Goal: Check status: Check status

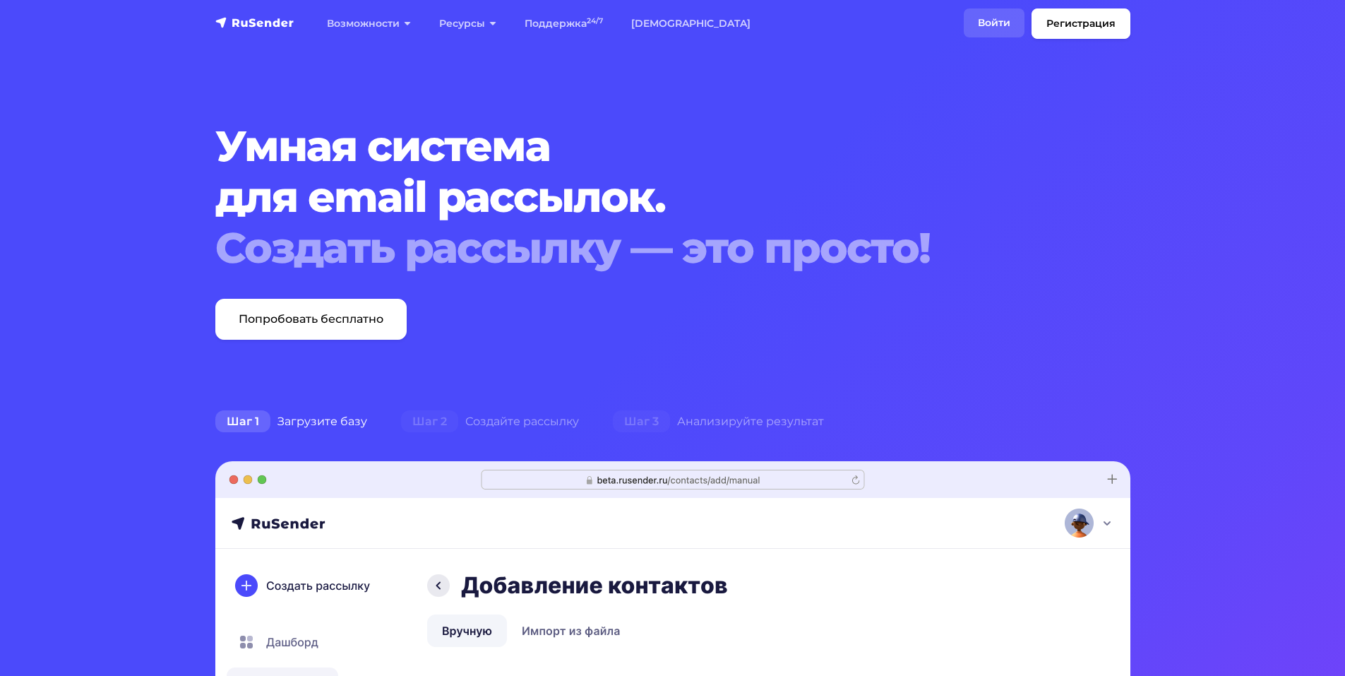
click at [997, 26] on link "Войти" at bounding box center [994, 22] width 61 height 29
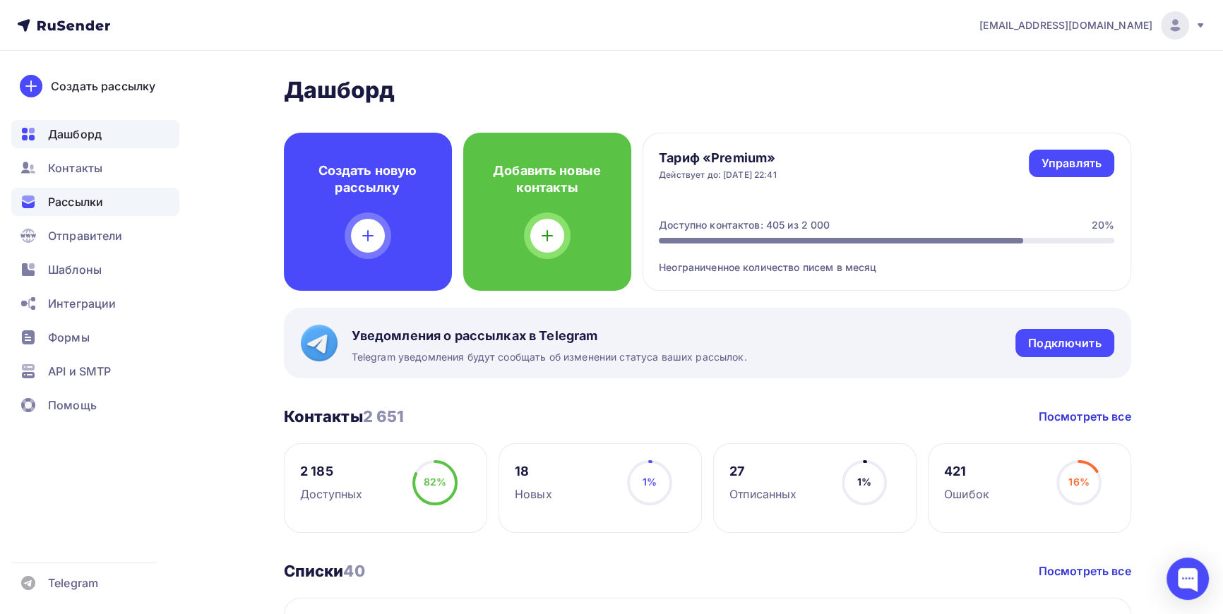
click at [81, 200] on span "Рассылки" at bounding box center [75, 201] width 55 height 17
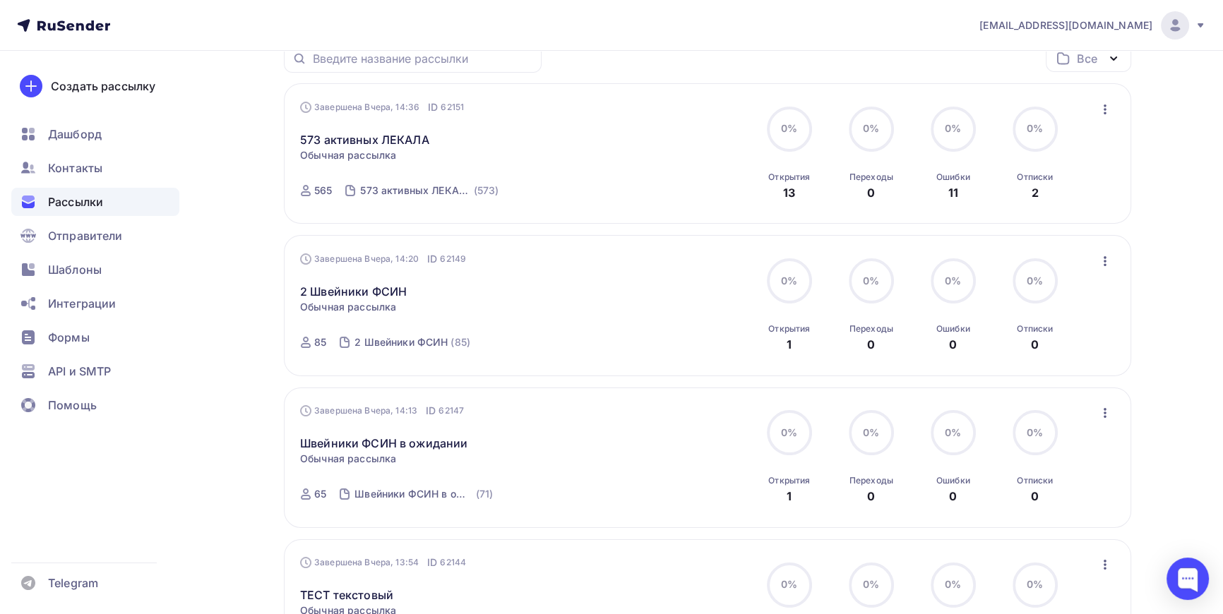
scroll to position [192, 0]
click at [364, 137] on link "573 активных ЛЕКАЛА" at bounding box center [364, 138] width 129 height 17
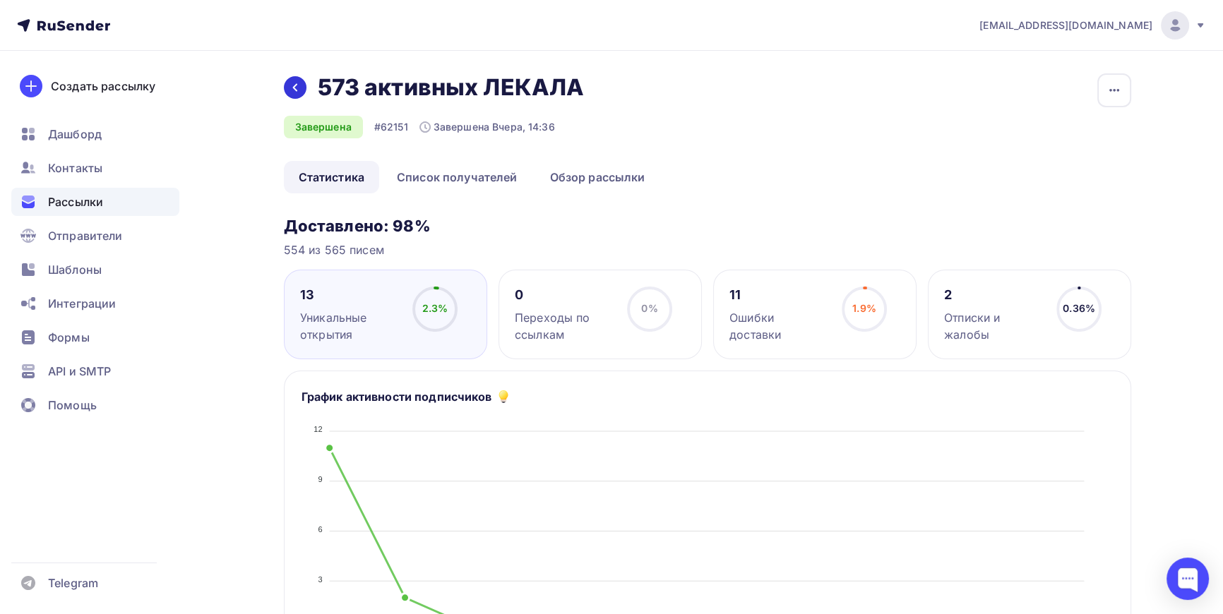
click at [294, 82] on icon at bounding box center [294, 87] width 11 height 11
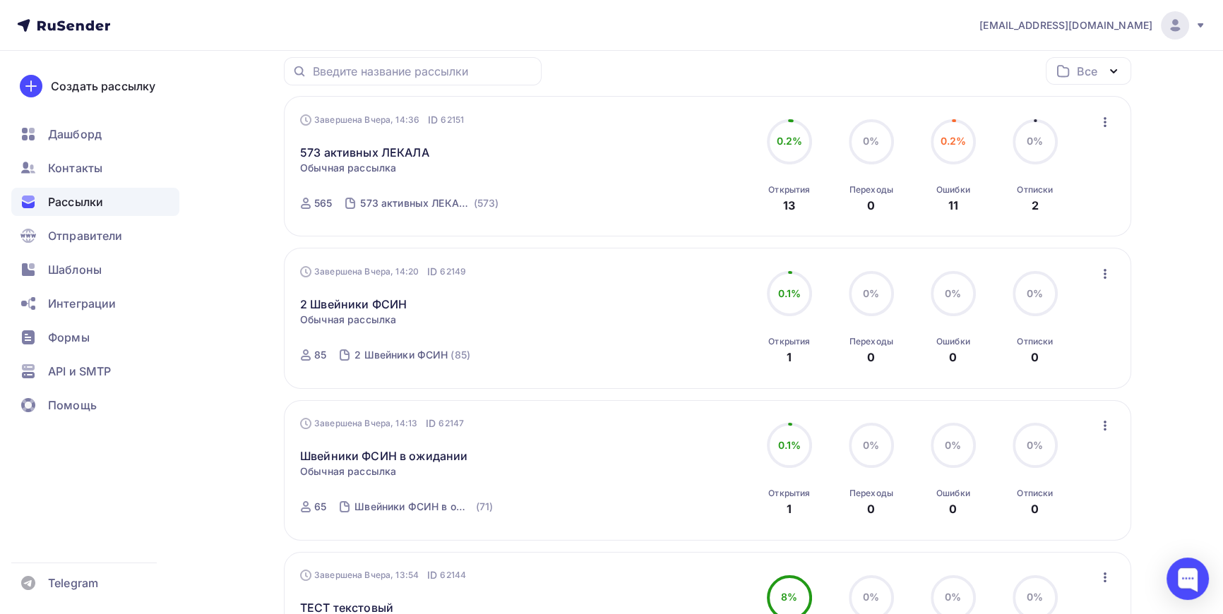
scroll to position [192, 0]
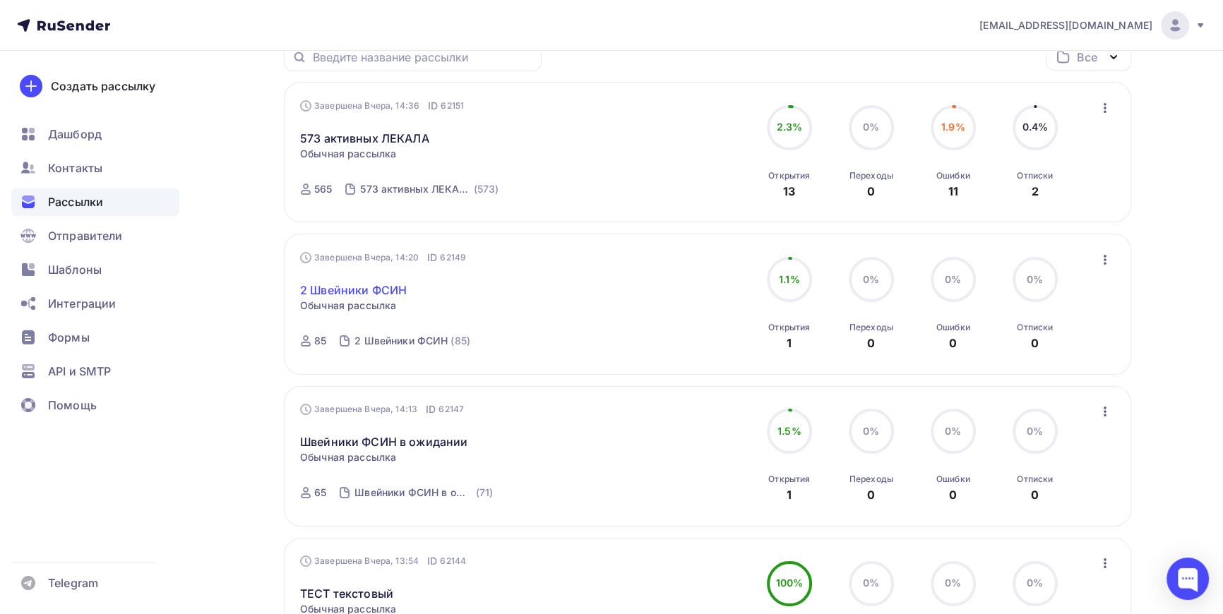
click at [335, 295] on link "2 Швейники ФСИН" at bounding box center [353, 290] width 107 height 17
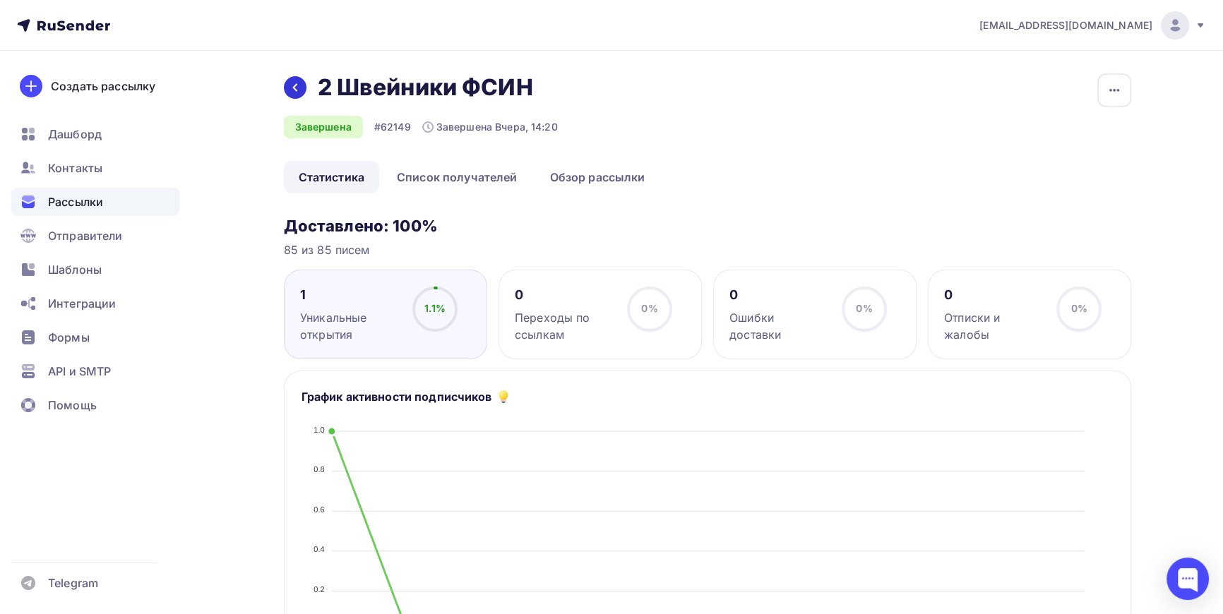
click at [294, 85] on icon at bounding box center [294, 87] width 11 height 11
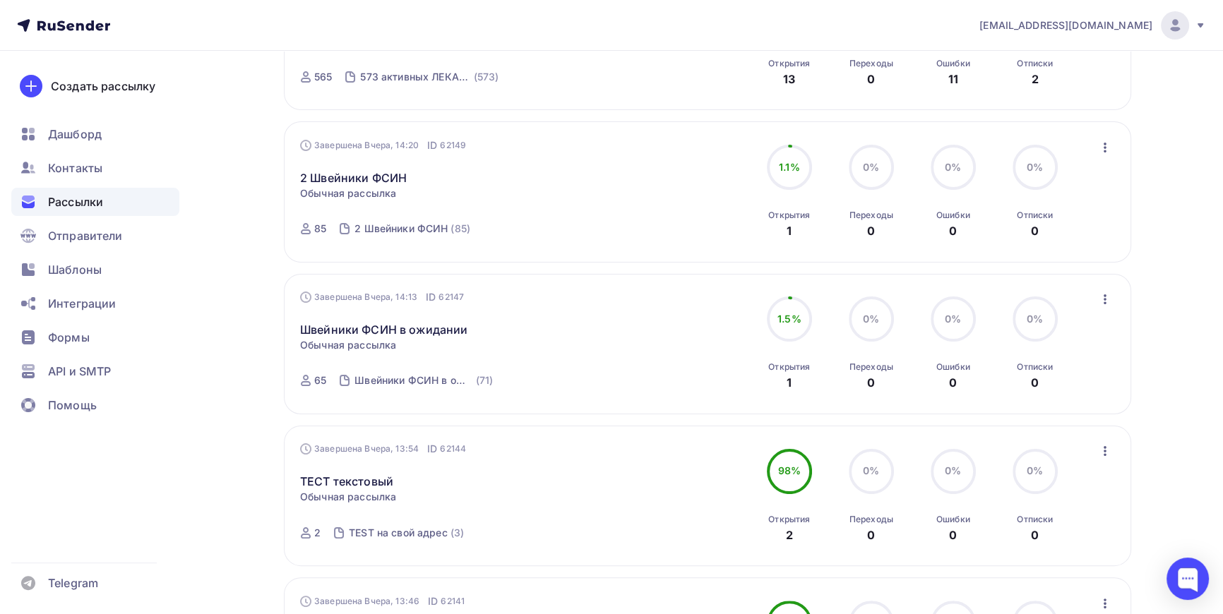
scroll to position [320, 0]
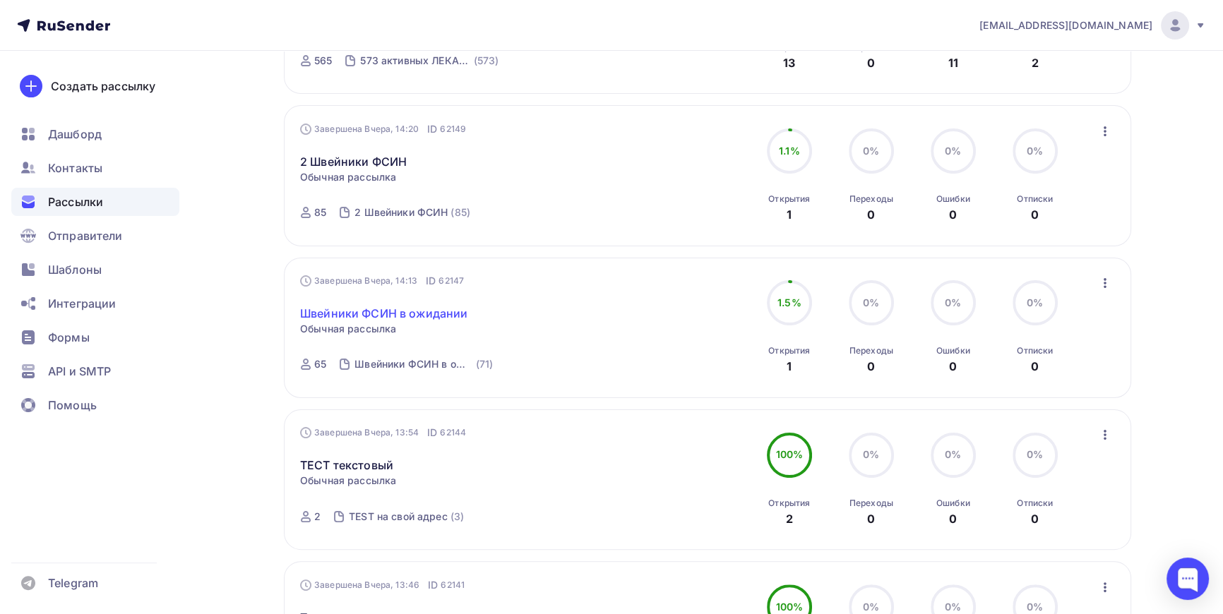
click at [387, 313] on link "Швейники ФСИН в ожидании" at bounding box center [383, 313] width 167 height 17
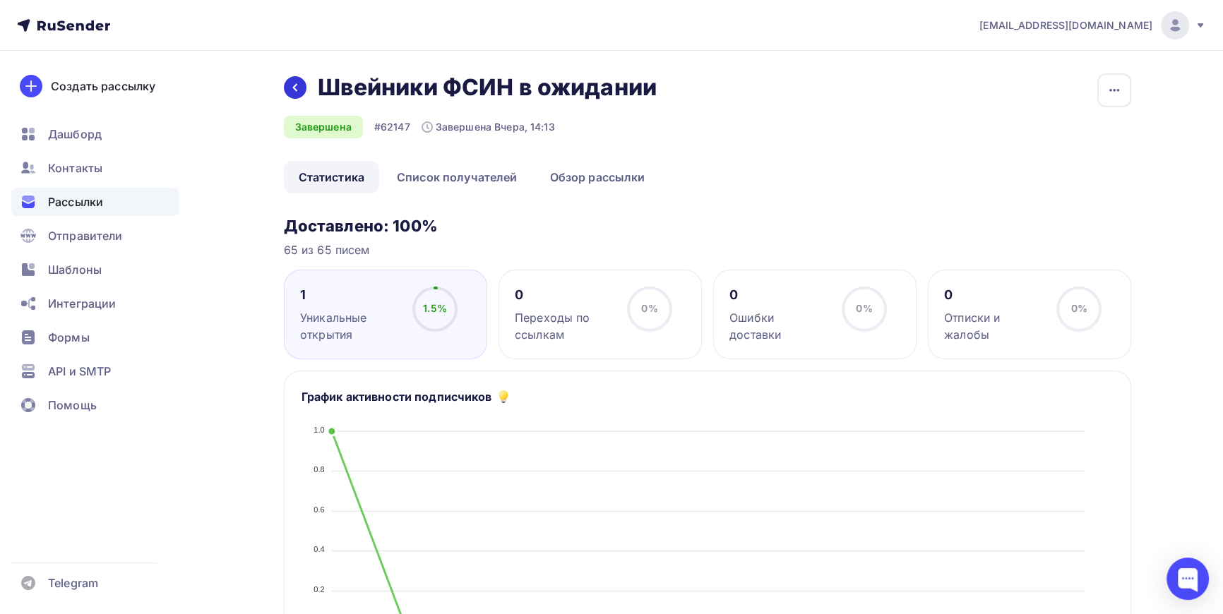
click at [293, 91] on icon at bounding box center [294, 87] width 11 height 11
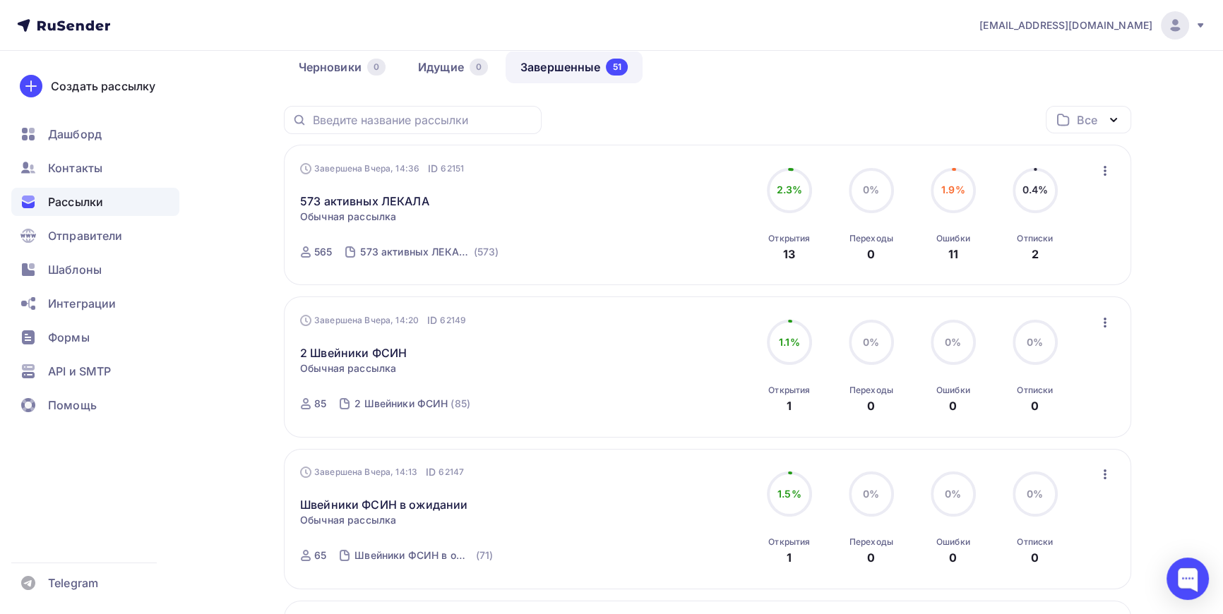
scroll to position [192, 0]
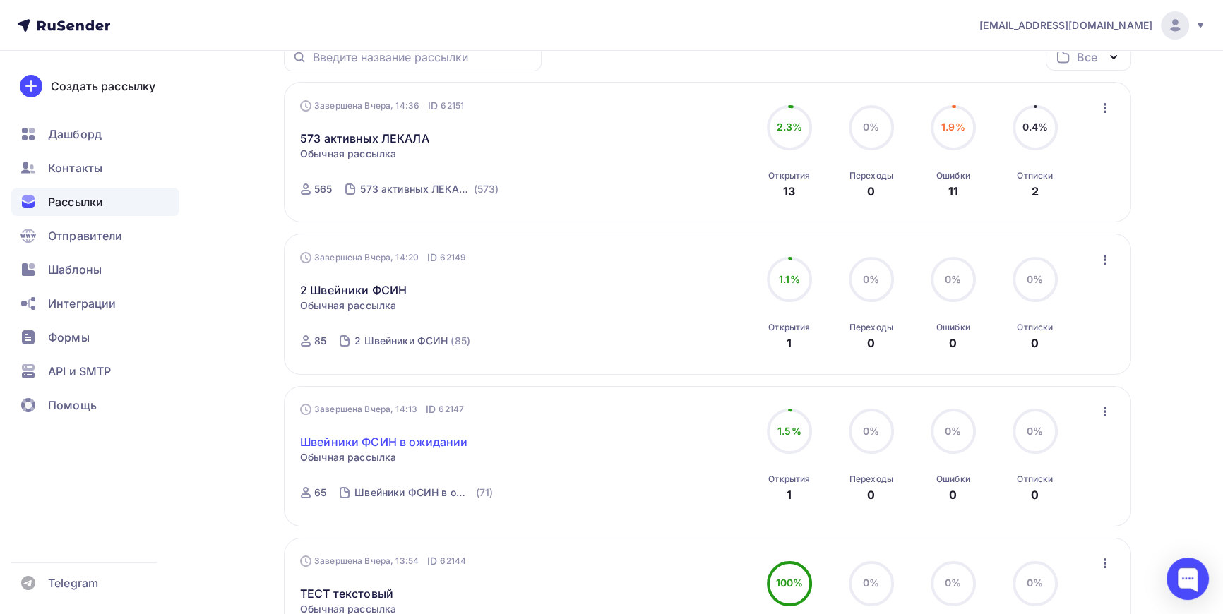
click at [375, 438] on link "Швейники ФСИН в ожидании" at bounding box center [383, 441] width 167 height 17
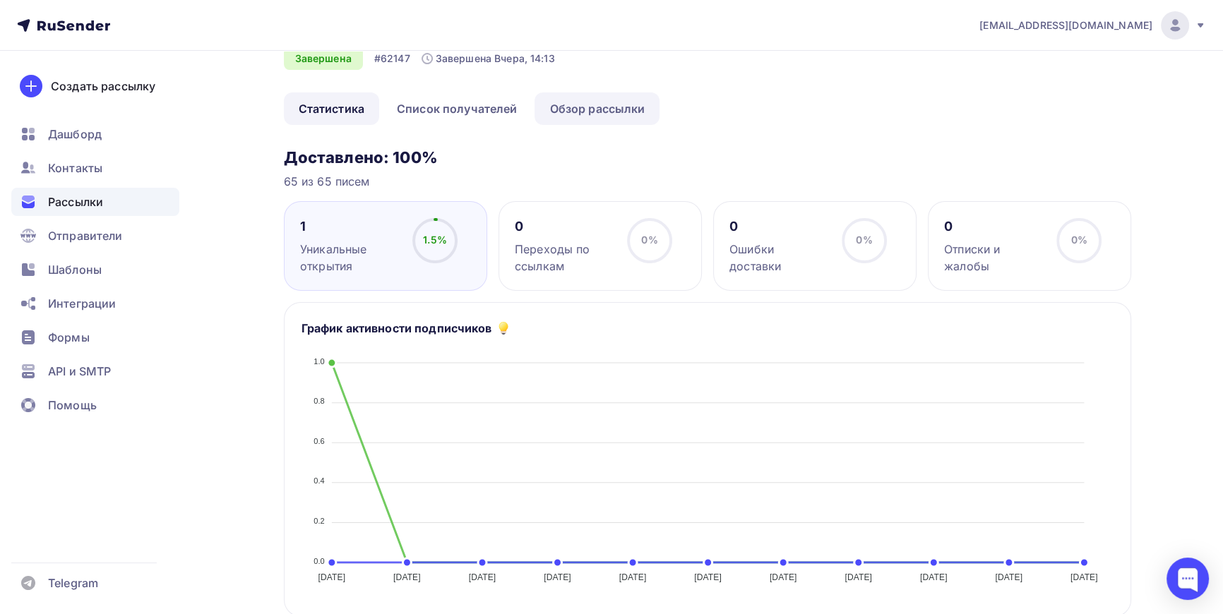
scroll to position [64, 0]
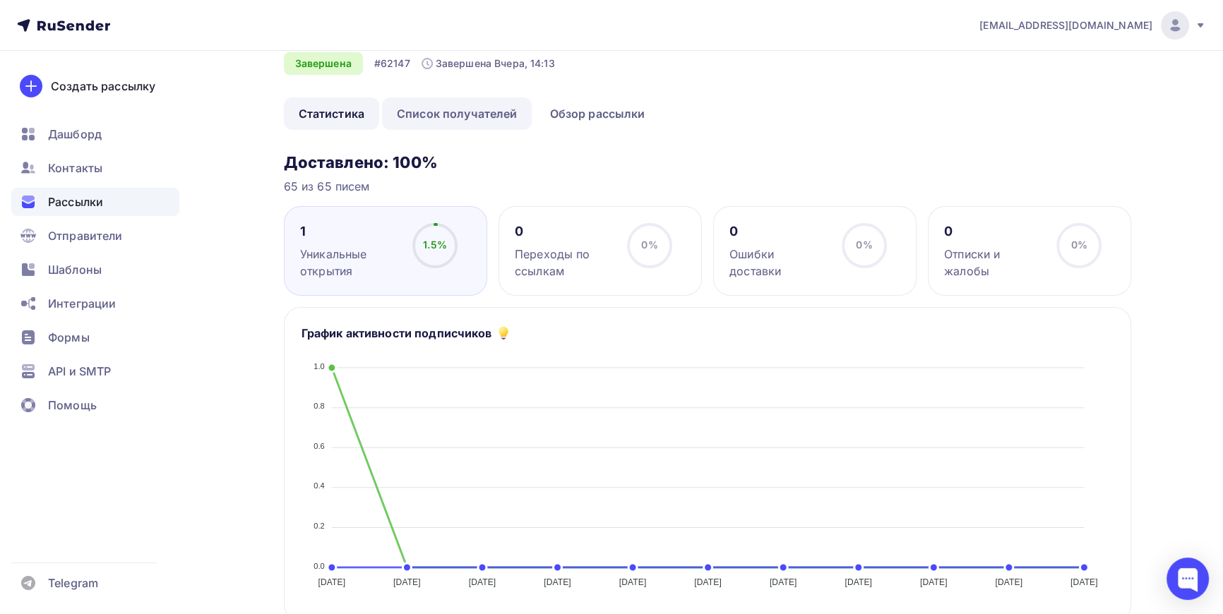
click at [500, 115] on link "Список получателей" at bounding box center [457, 113] width 150 height 32
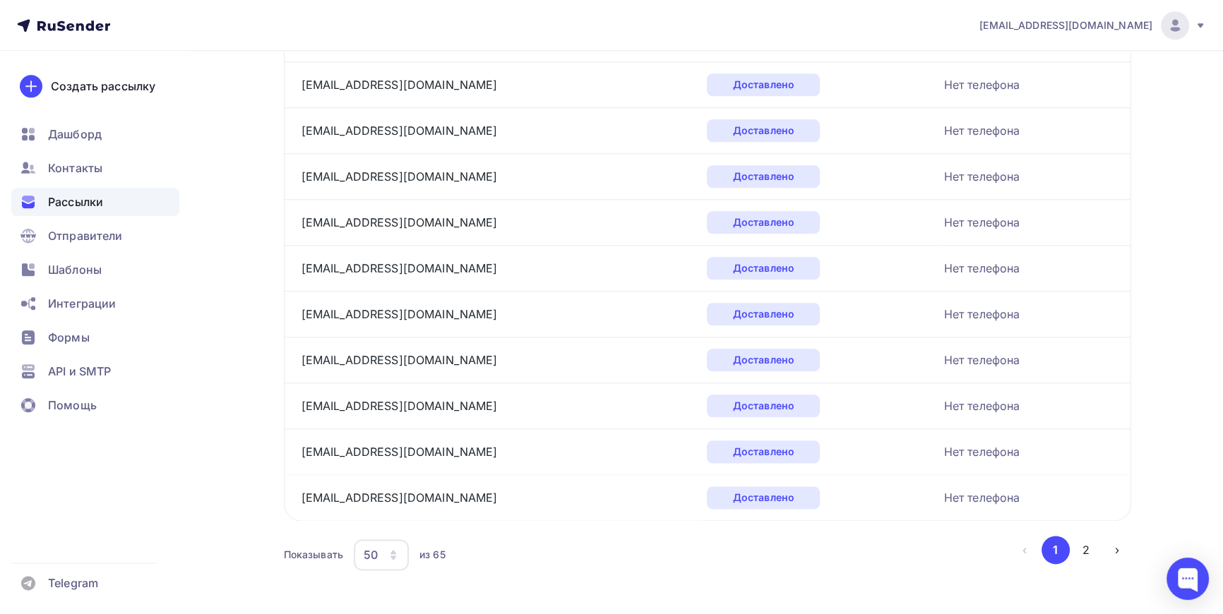
scroll to position [2085, 0]
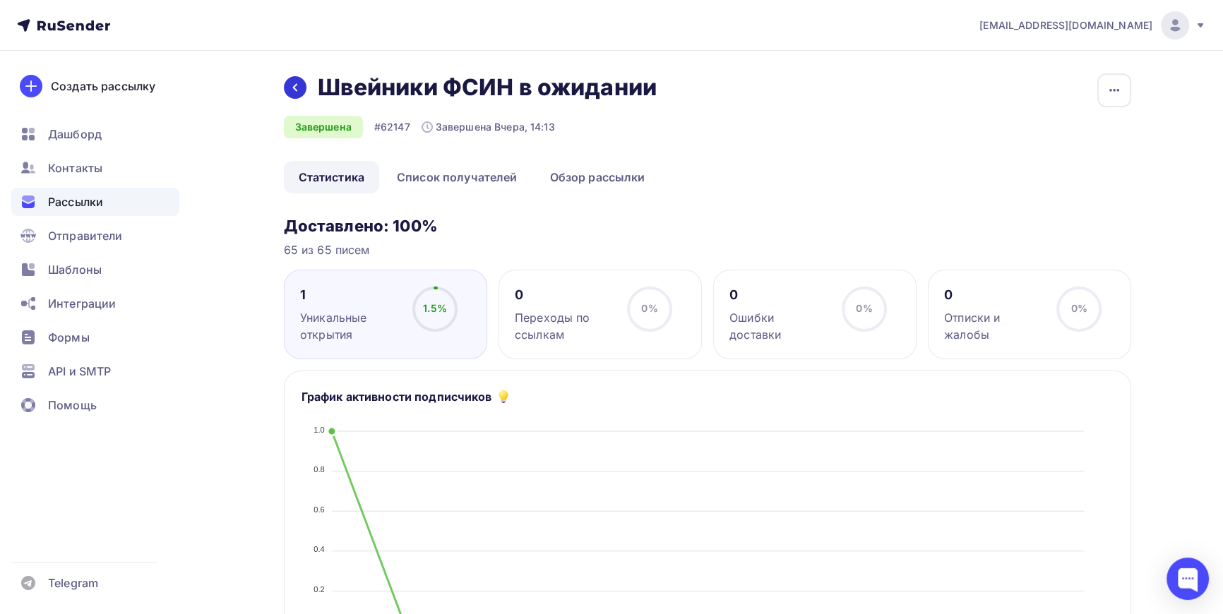
click at [289, 88] on icon at bounding box center [294, 87] width 11 height 11
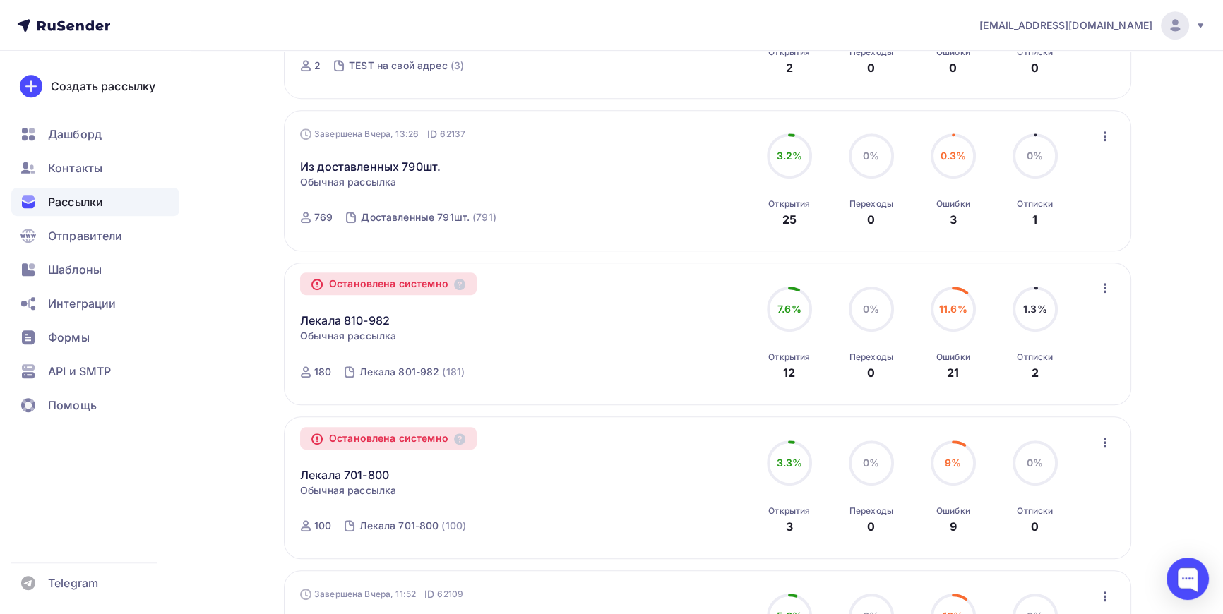
scroll to position [962, 0]
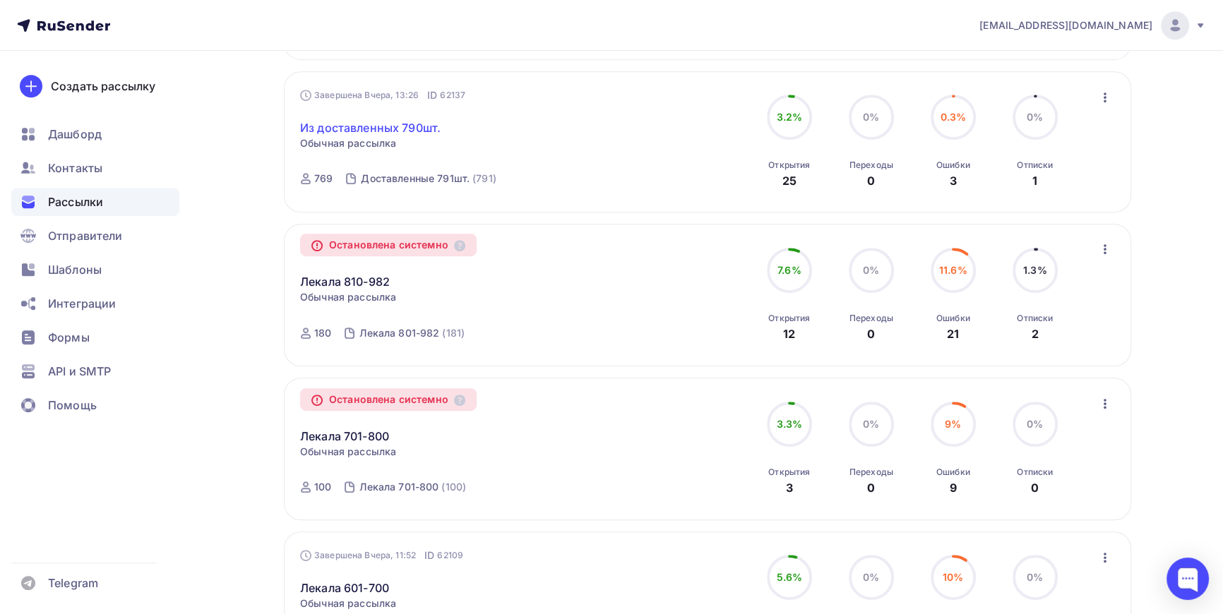
click at [381, 133] on link "Из доставленных 790шт." at bounding box center [370, 127] width 140 height 17
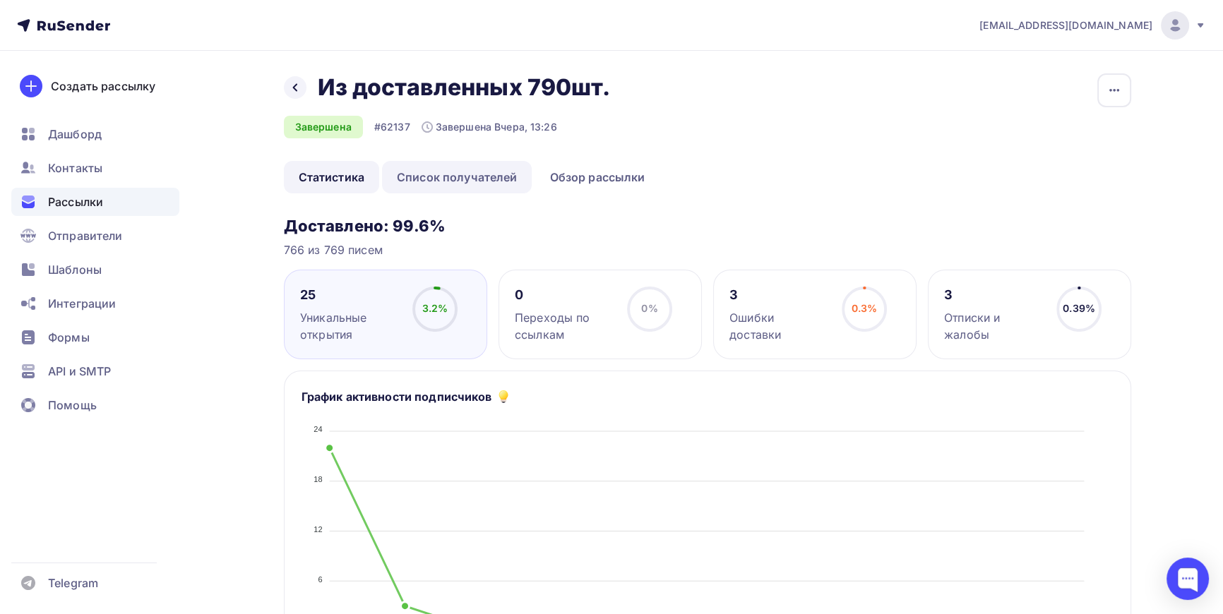
click at [479, 179] on link "Список получателей" at bounding box center [457, 177] width 150 height 32
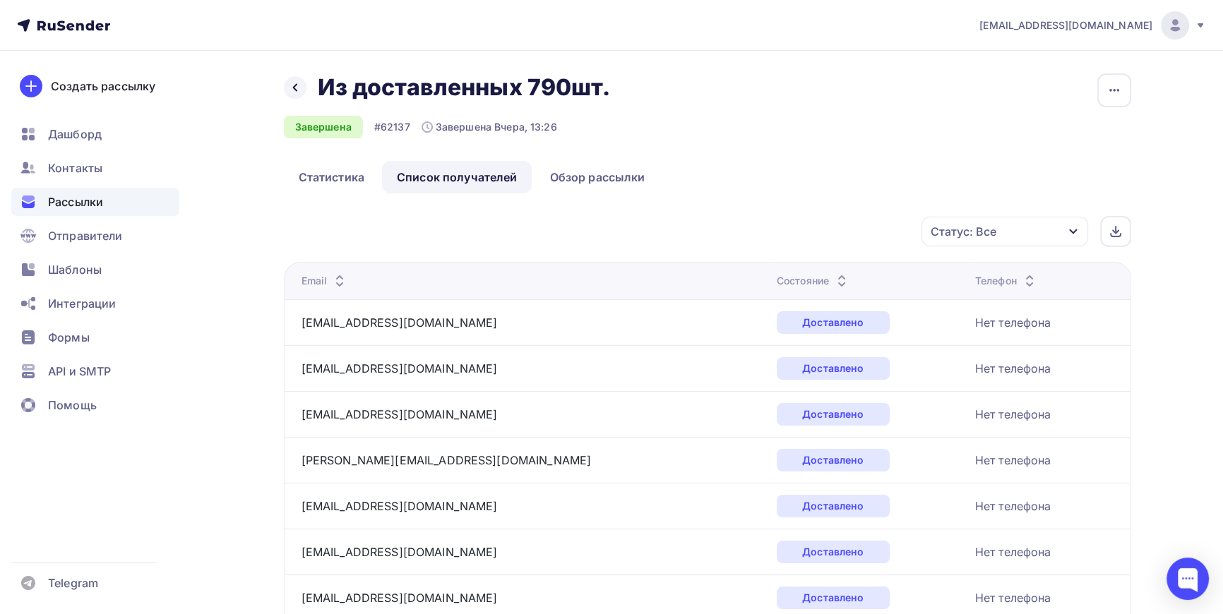
click at [1069, 224] on div "Статус: Все" at bounding box center [1004, 232] width 167 height 30
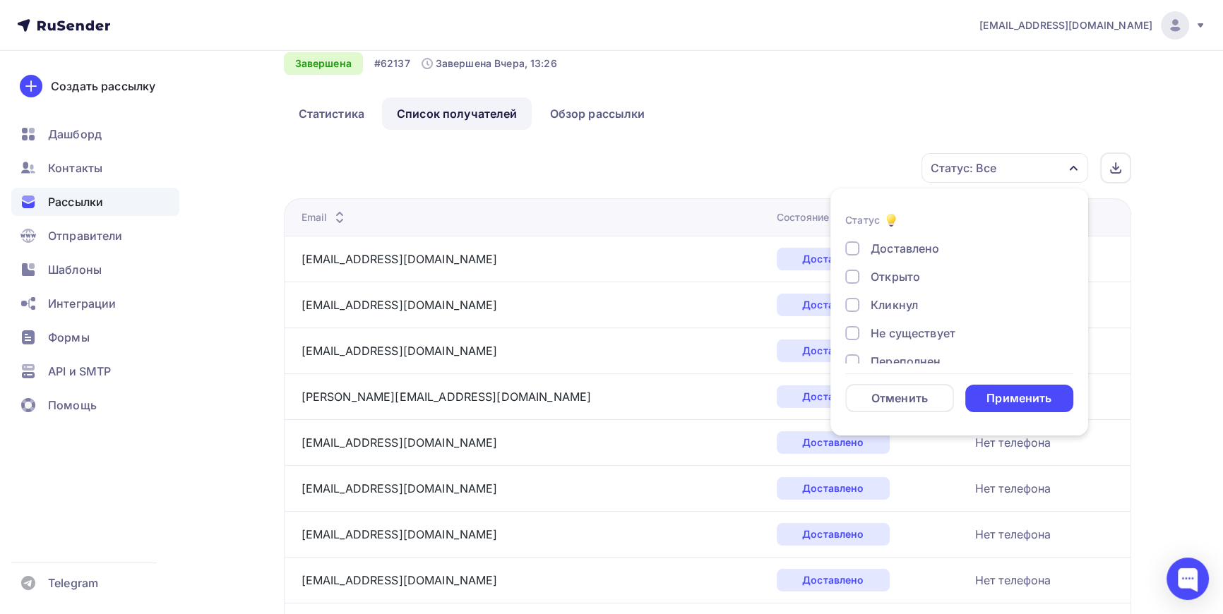
click at [854, 277] on div at bounding box center [852, 277] width 14 height 14
click at [854, 302] on div at bounding box center [852, 305] width 14 height 14
click at [1013, 393] on div "Применить" at bounding box center [1018, 398] width 65 height 16
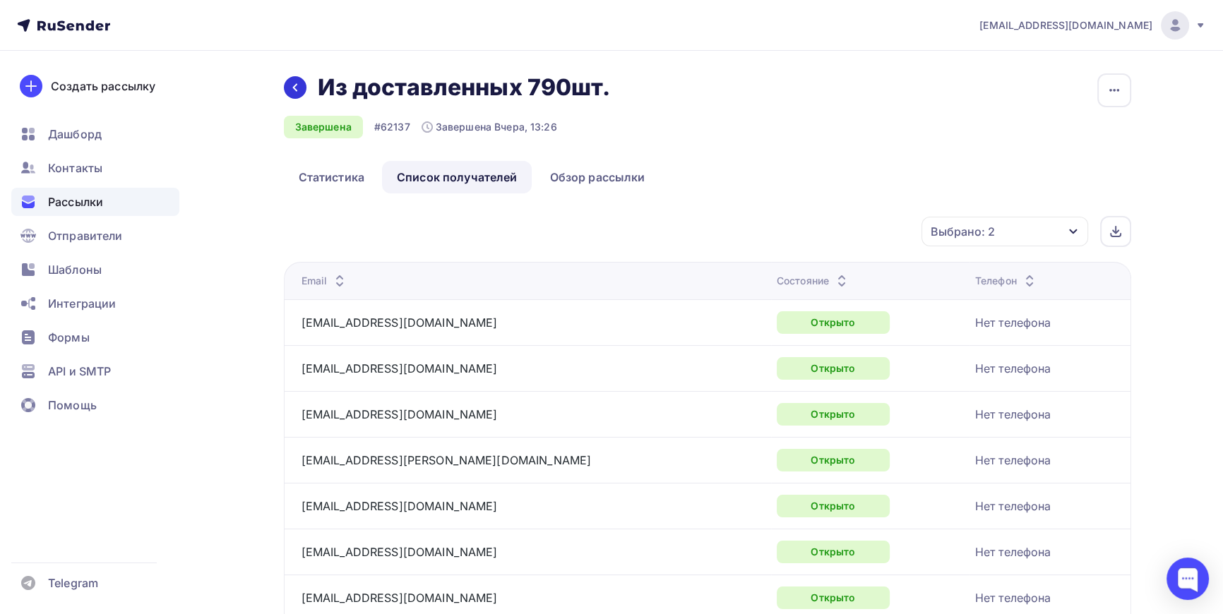
click at [296, 90] on icon at bounding box center [294, 87] width 11 height 11
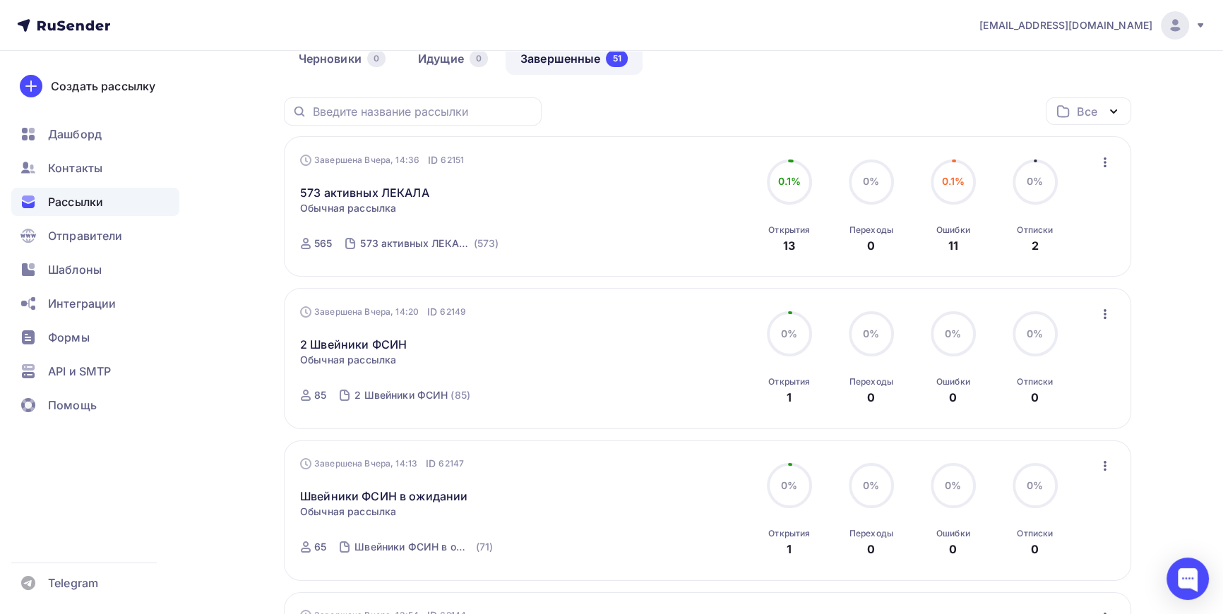
scroll to position [192, 0]
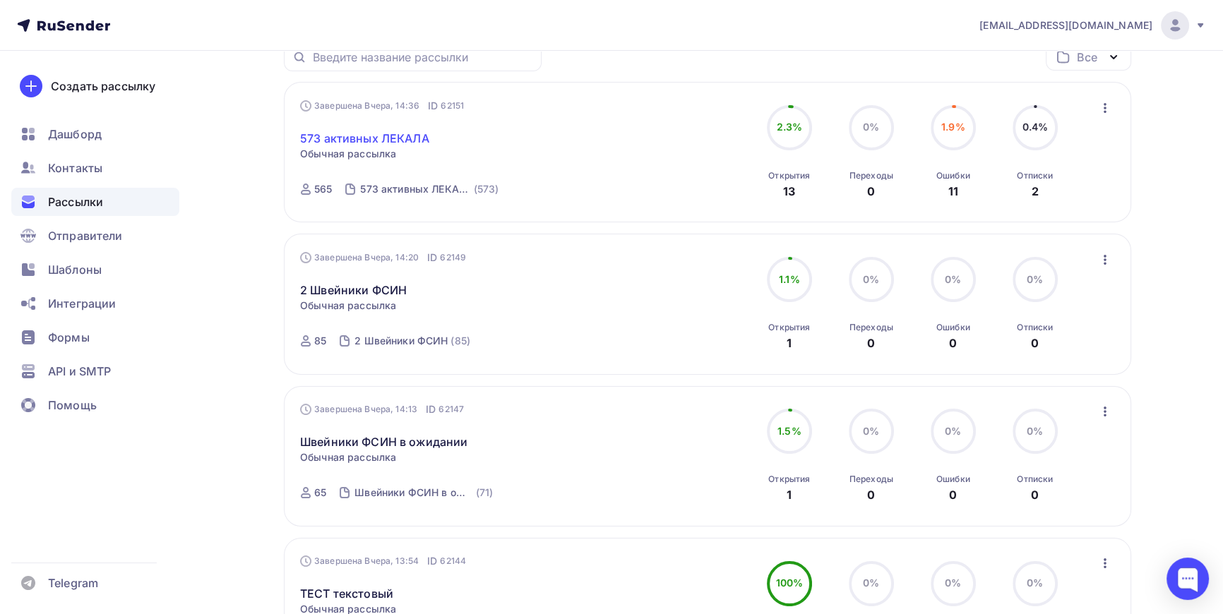
click at [340, 135] on link "573 активных ЛЕКАЛА" at bounding box center [364, 138] width 129 height 17
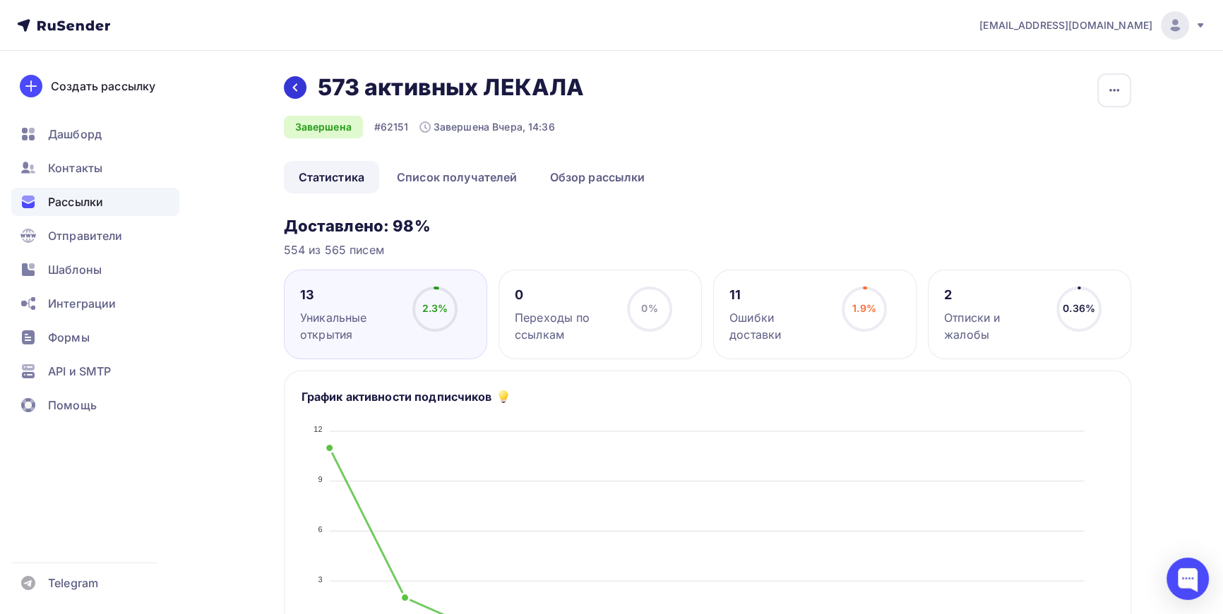
click at [289, 88] on icon at bounding box center [294, 87] width 11 height 11
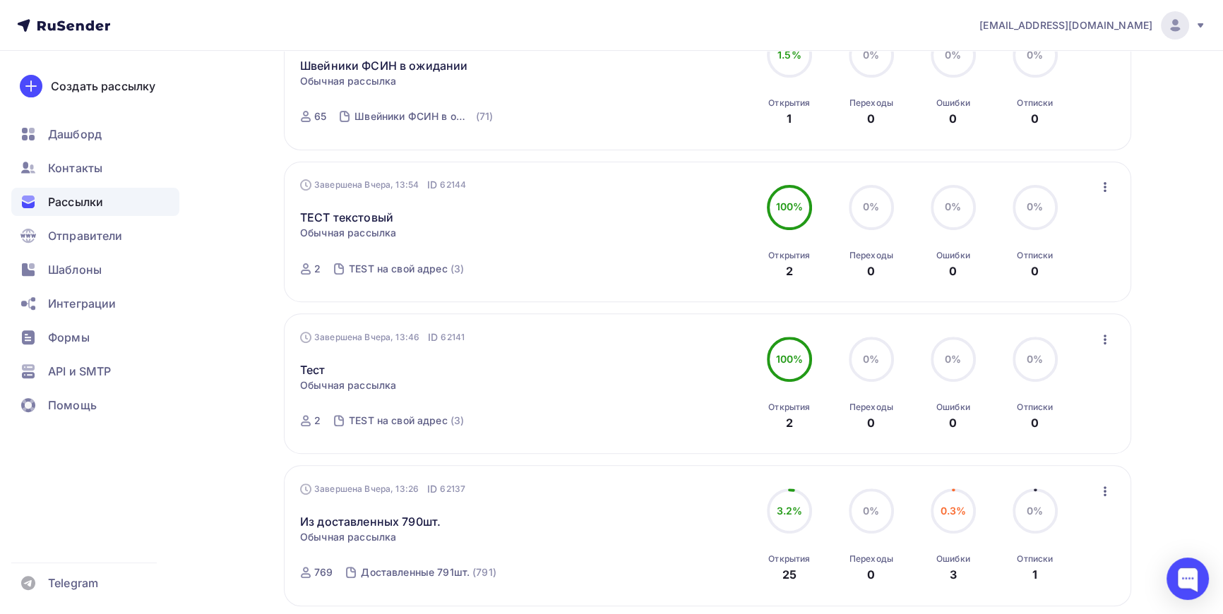
scroll to position [769, 0]
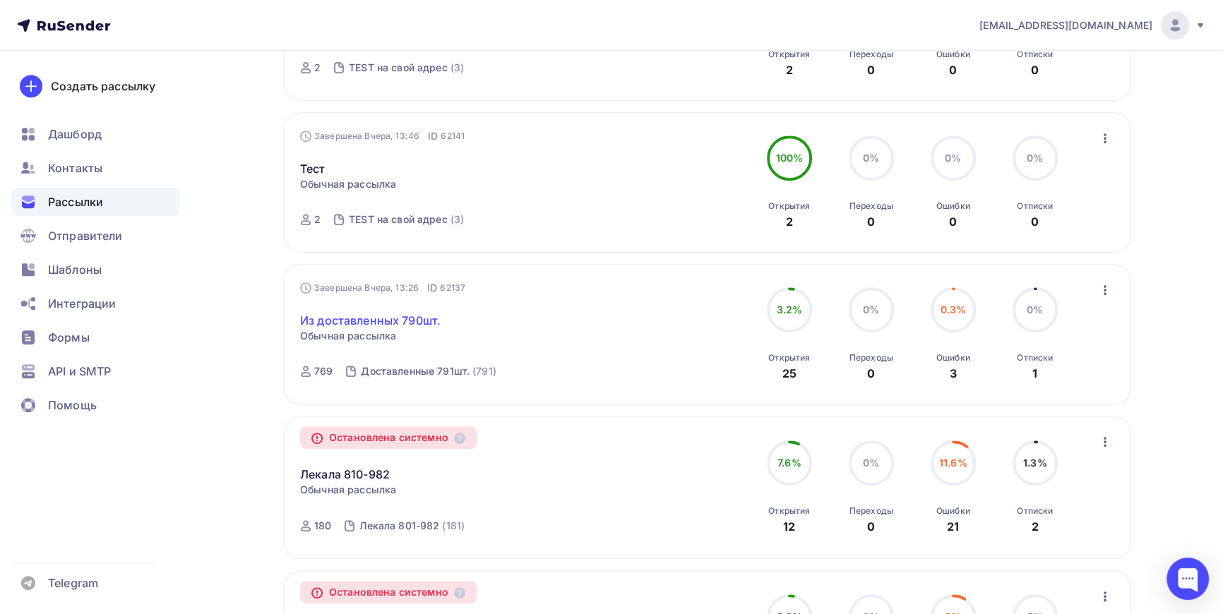
click at [352, 322] on link "Из доставленных 790шт." at bounding box center [370, 320] width 140 height 17
